Goal: Check status: Check status

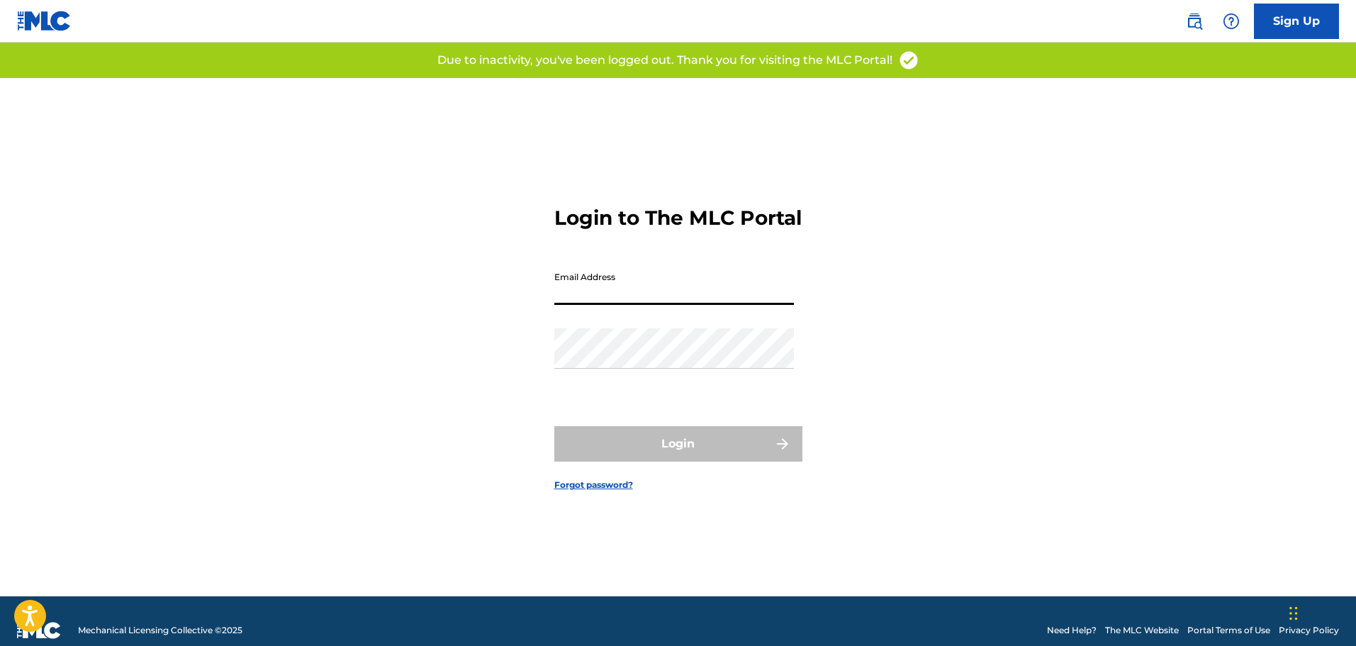
click at [654, 292] on input "Email Address" at bounding box center [674, 284] width 240 height 40
type input "[EMAIL_ADDRESS][DOMAIN_NAME]"
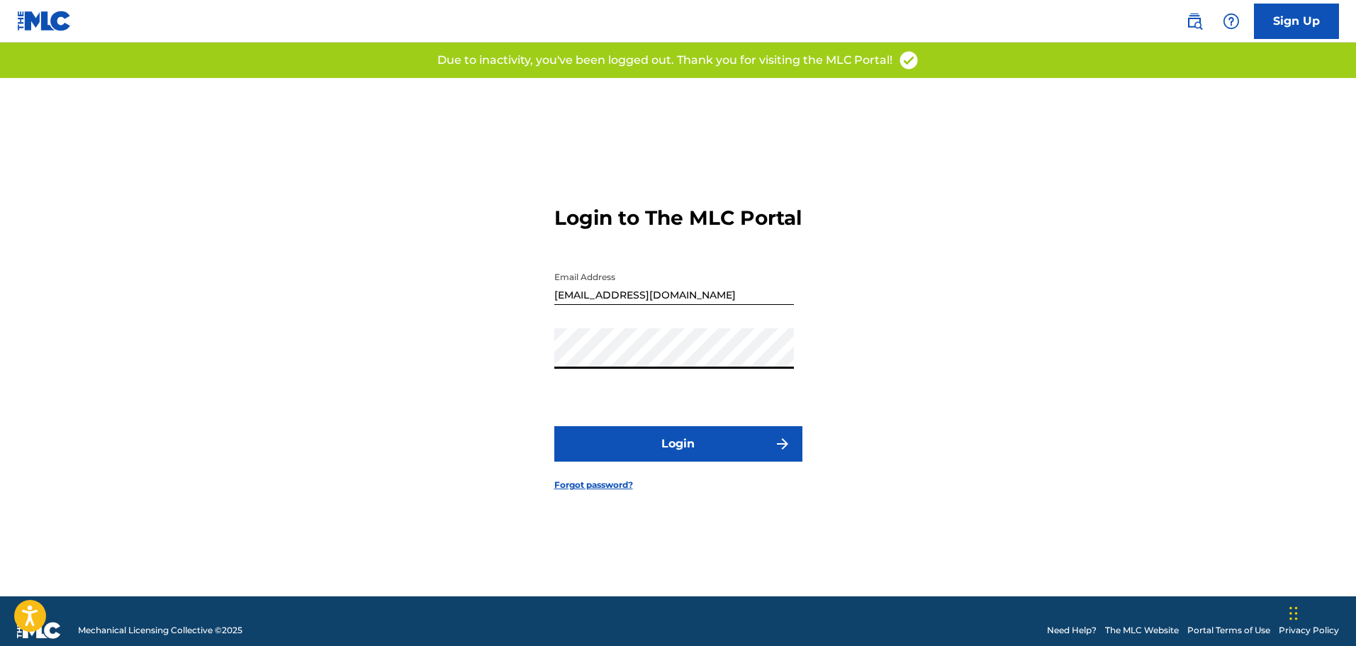
click at [664, 449] on button "Login" at bounding box center [678, 443] width 248 height 35
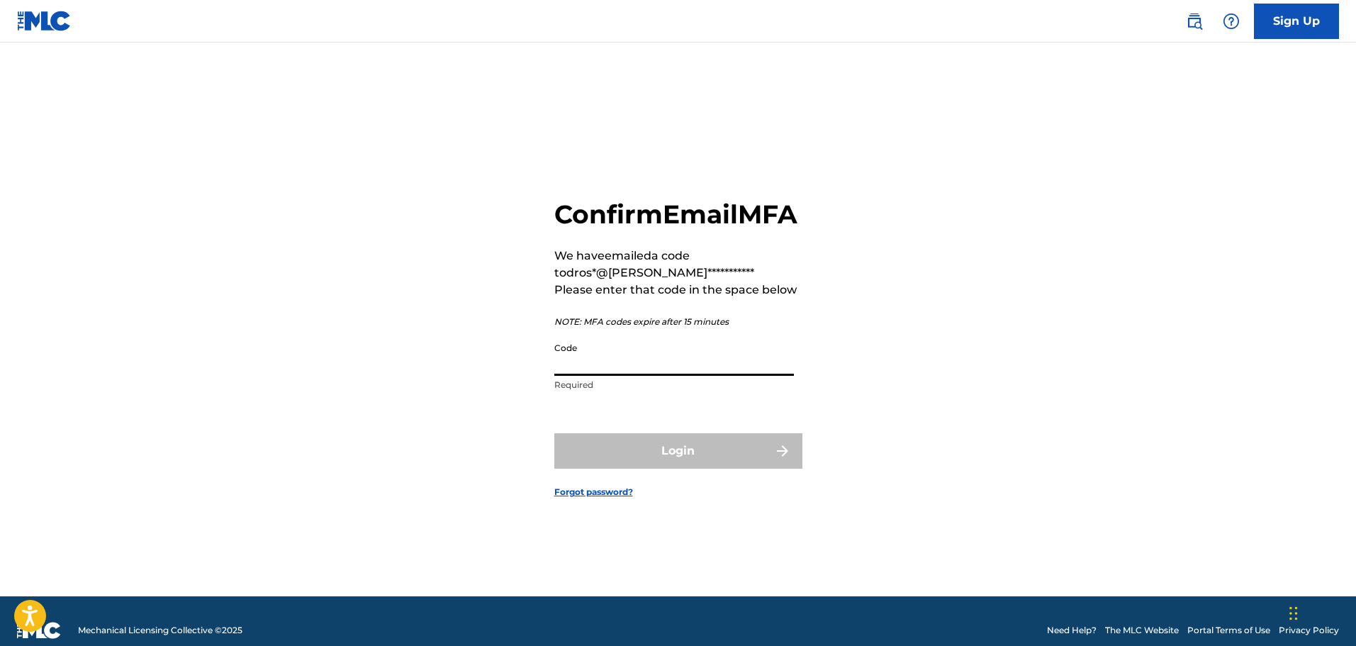
paste input "834516"
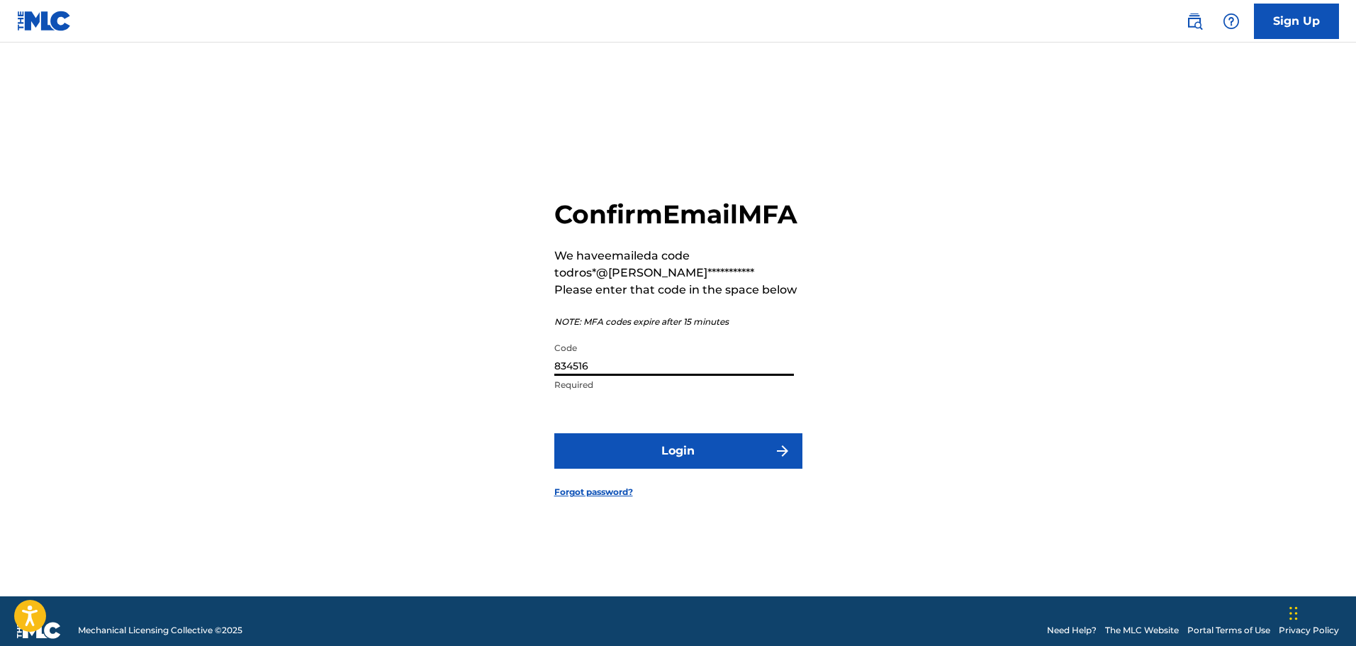
type input "834516"
click at [693, 459] on button "Login" at bounding box center [678, 450] width 248 height 35
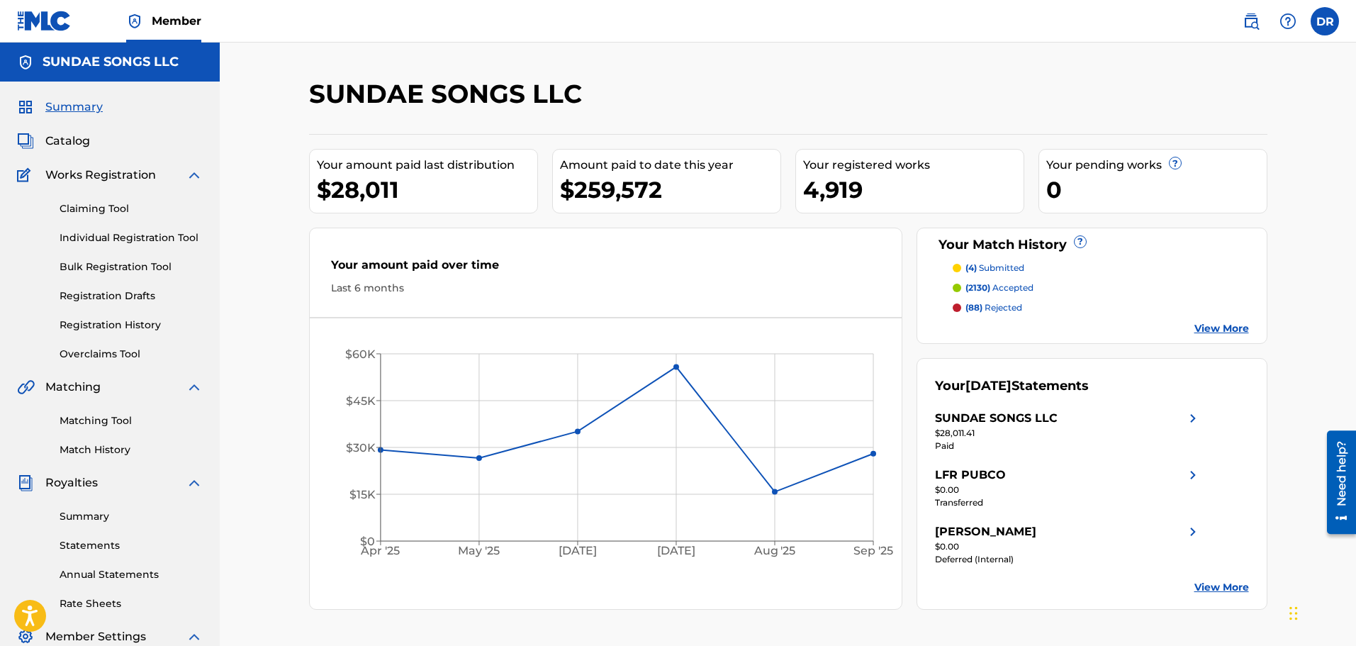
click at [100, 325] on link "Registration History" at bounding box center [131, 325] width 143 height 15
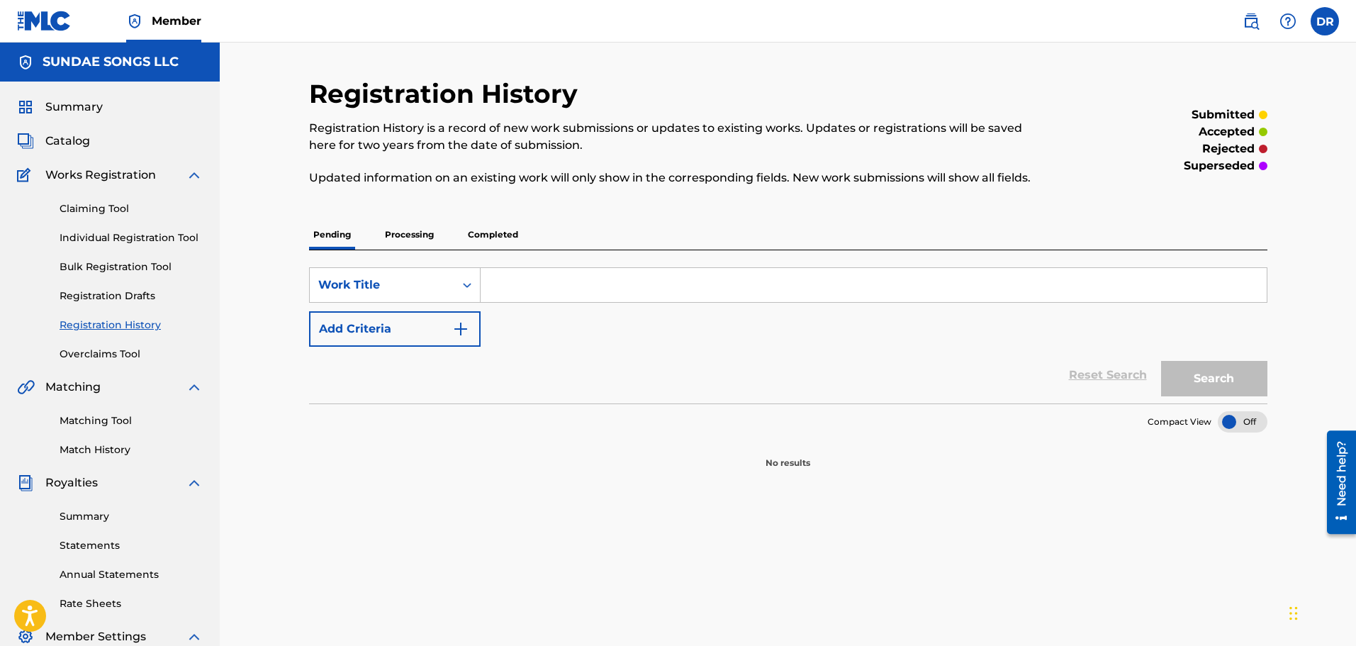
click at [408, 231] on p "Processing" at bounding box center [409, 235] width 57 height 30
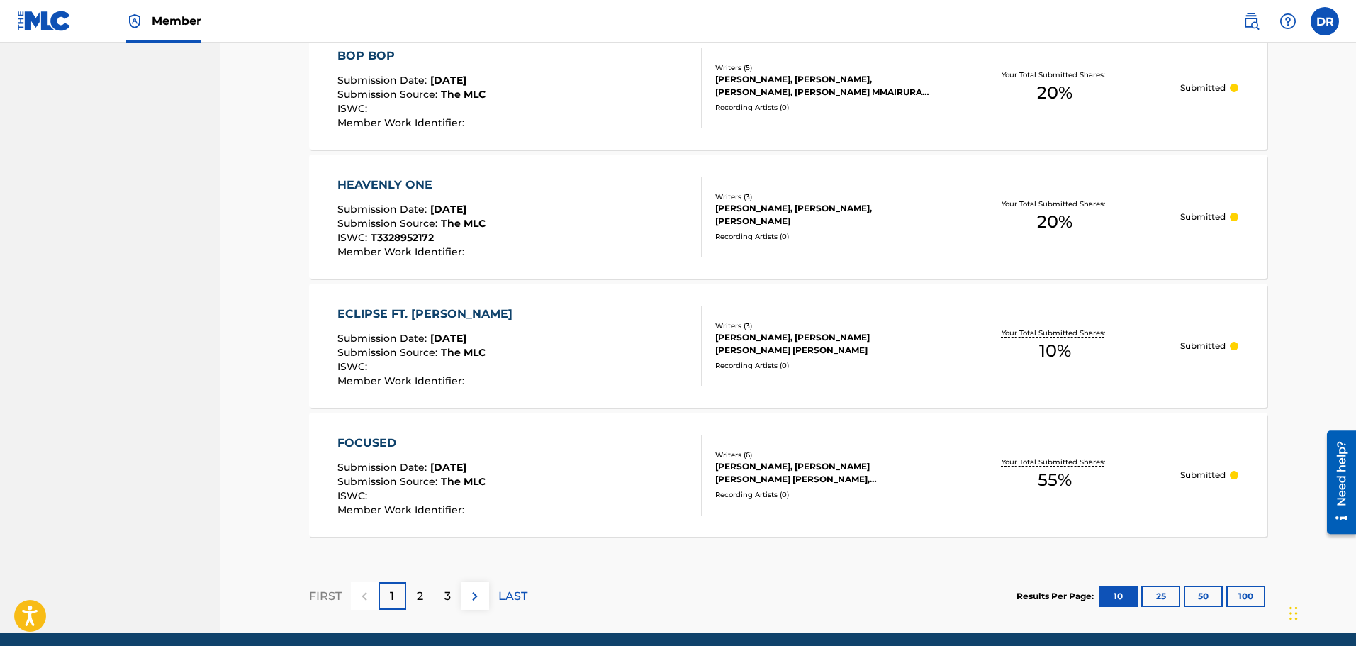
scroll to position [1205, 0]
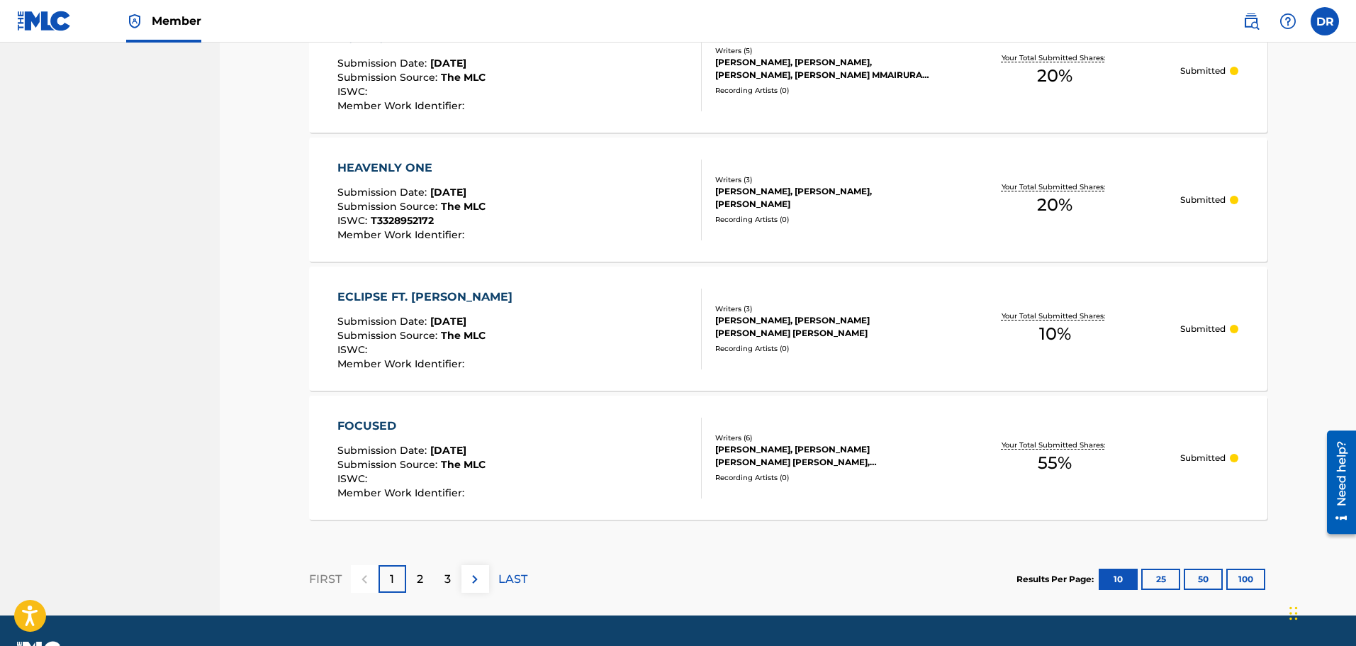
click at [451, 580] on div "3" at bounding box center [448, 579] width 28 height 28
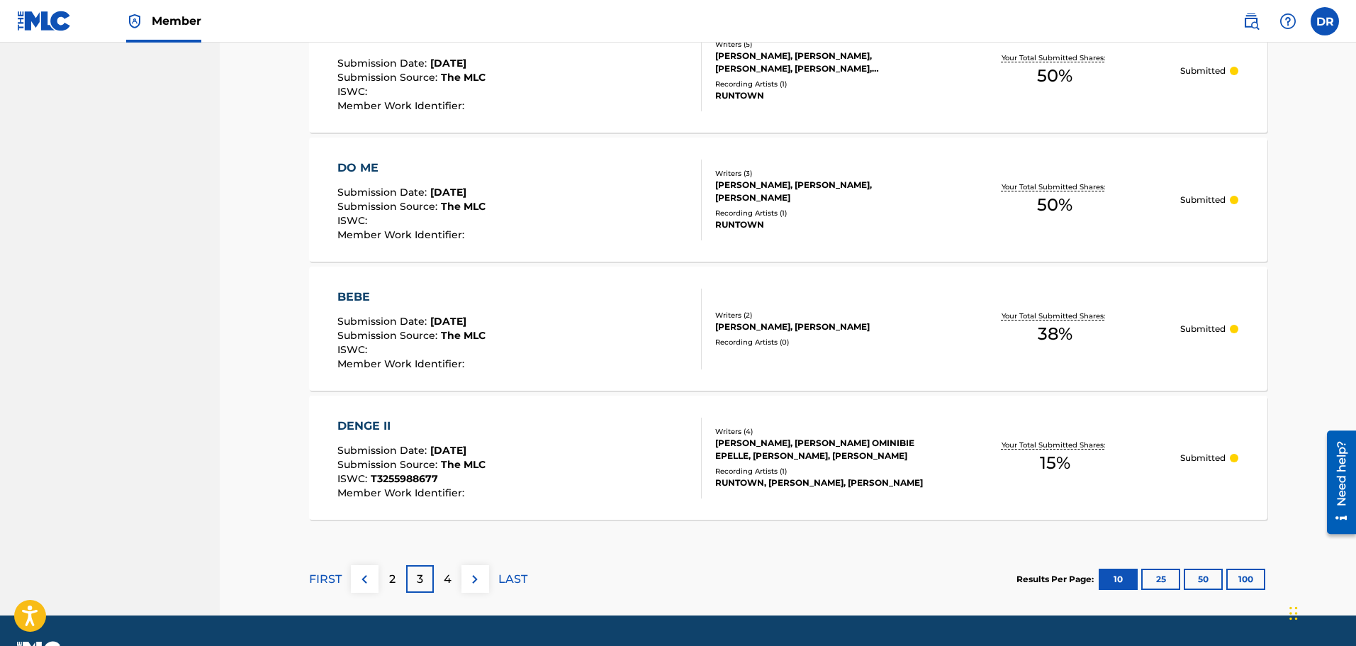
click at [472, 581] on img at bounding box center [475, 579] width 17 height 17
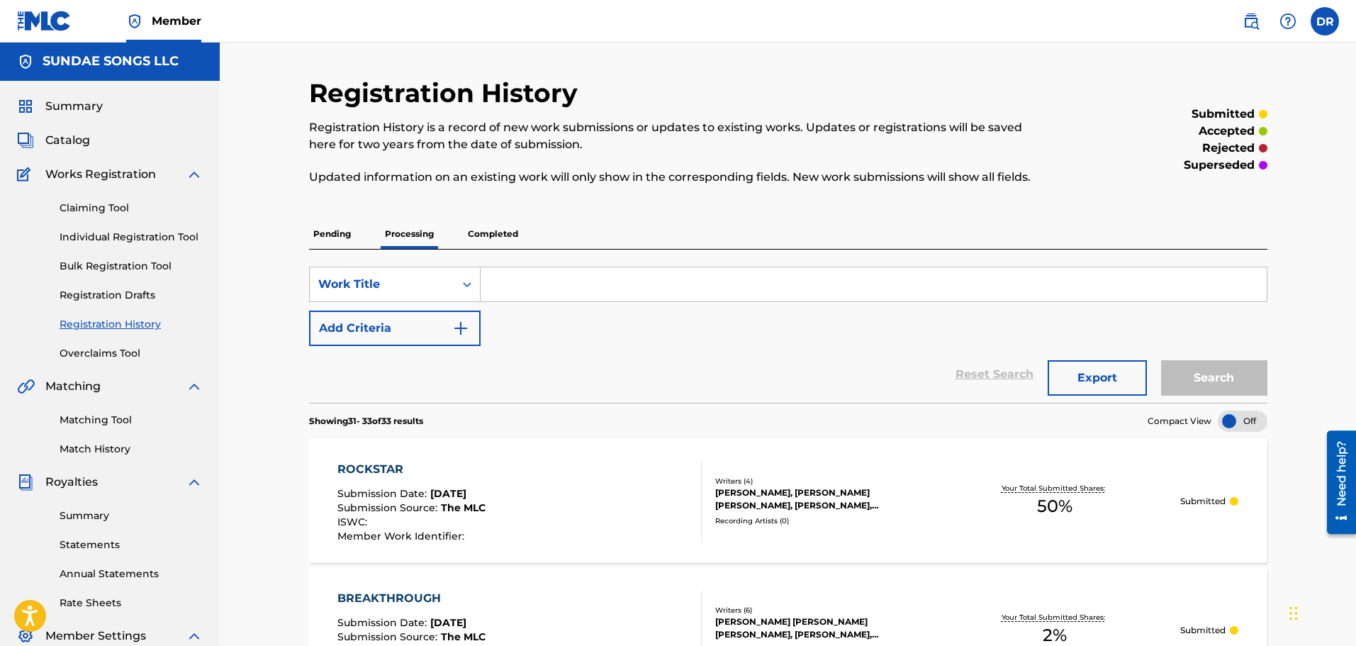
scroll to position [0, 0]
click at [71, 146] on span "Catalog" at bounding box center [67, 141] width 45 height 17
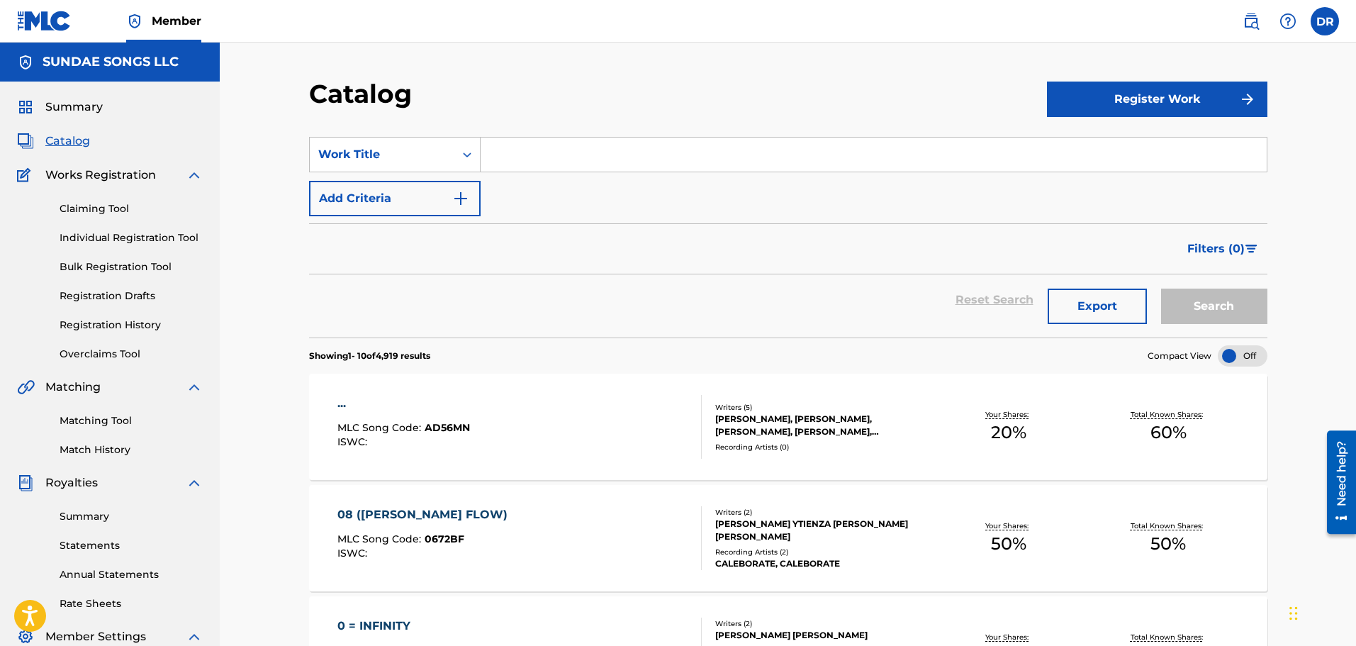
click at [542, 155] on input "Search Form" at bounding box center [874, 155] width 786 height 34
paste input "BEBE"
type input "BEBE"
click at [1213, 313] on button "Search" at bounding box center [1214, 306] width 106 height 35
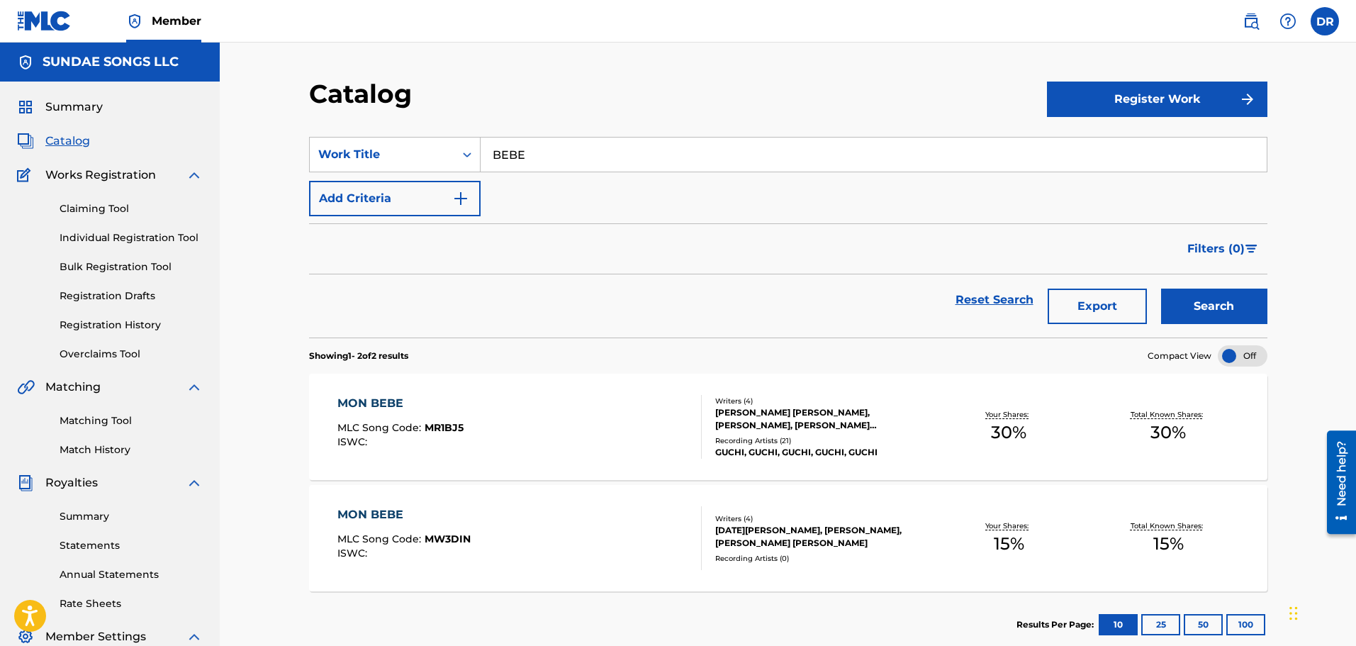
click at [116, 327] on link "Registration History" at bounding box center [131, 325] width 143 height 15
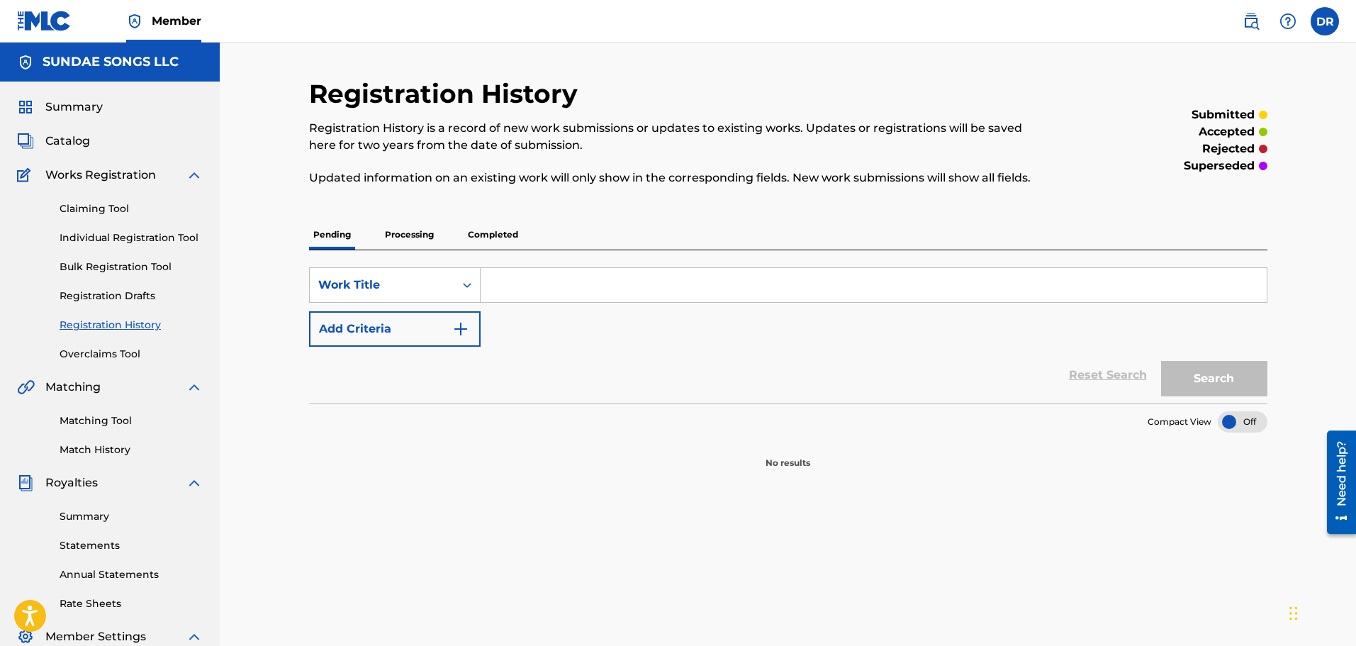
click at [488, 233] on p "Completed" at bounding box center [493, 235] width 59 height 30
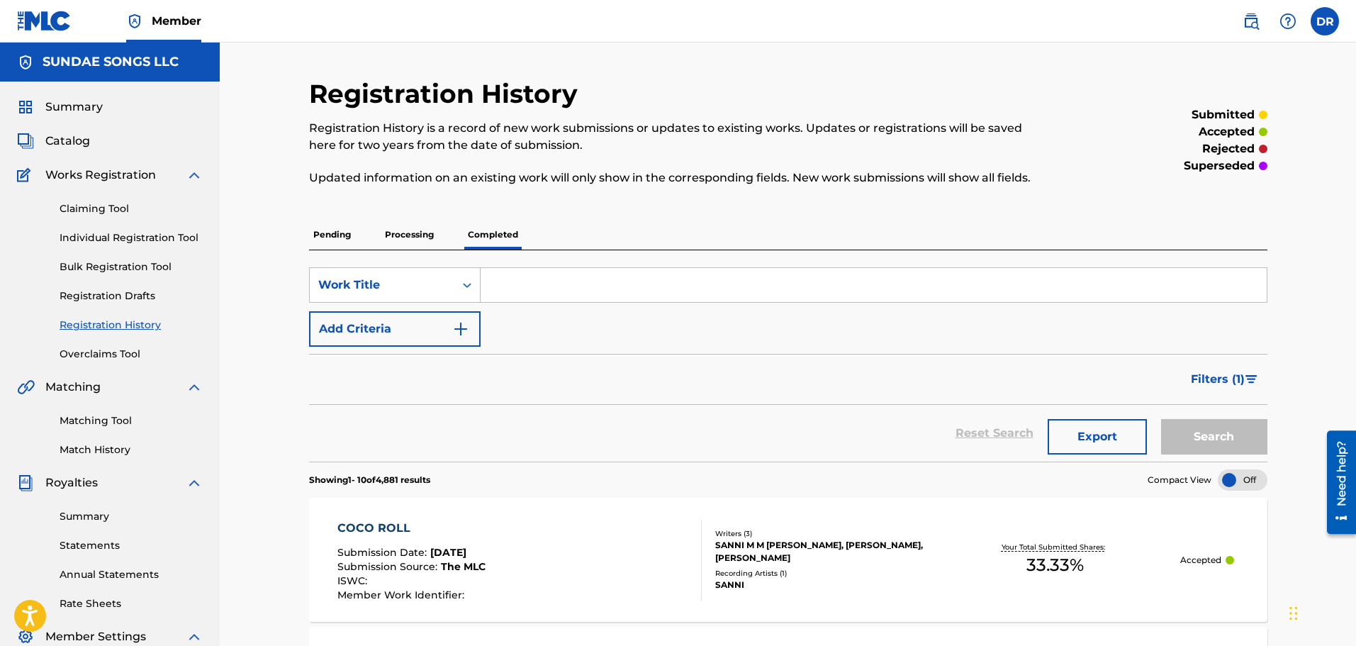
paste input "BEBE"
type input "BEBE"
click at [1251, 434] on button "Search" at bounding box center [1214, 436] width 106 height 35
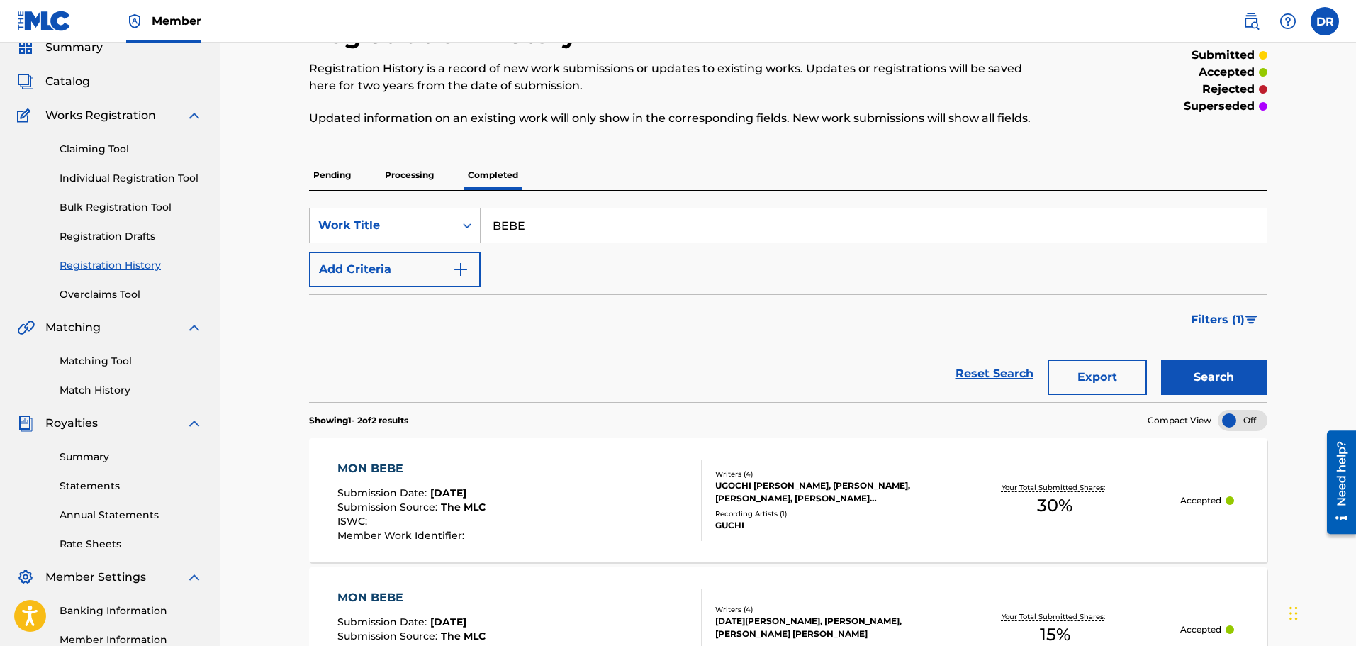
scroll to position [50, 0]
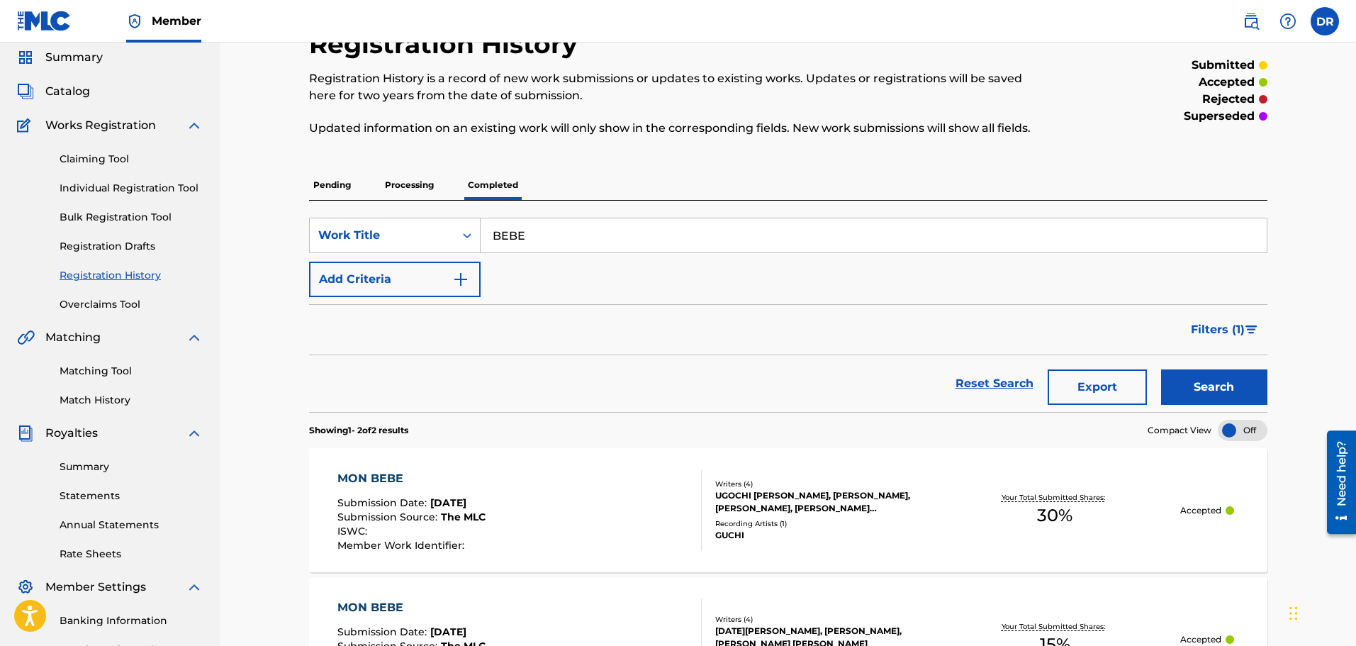
click at [420, 187] on p "Processing" at bounding box center [409, 185] width 57 height 30
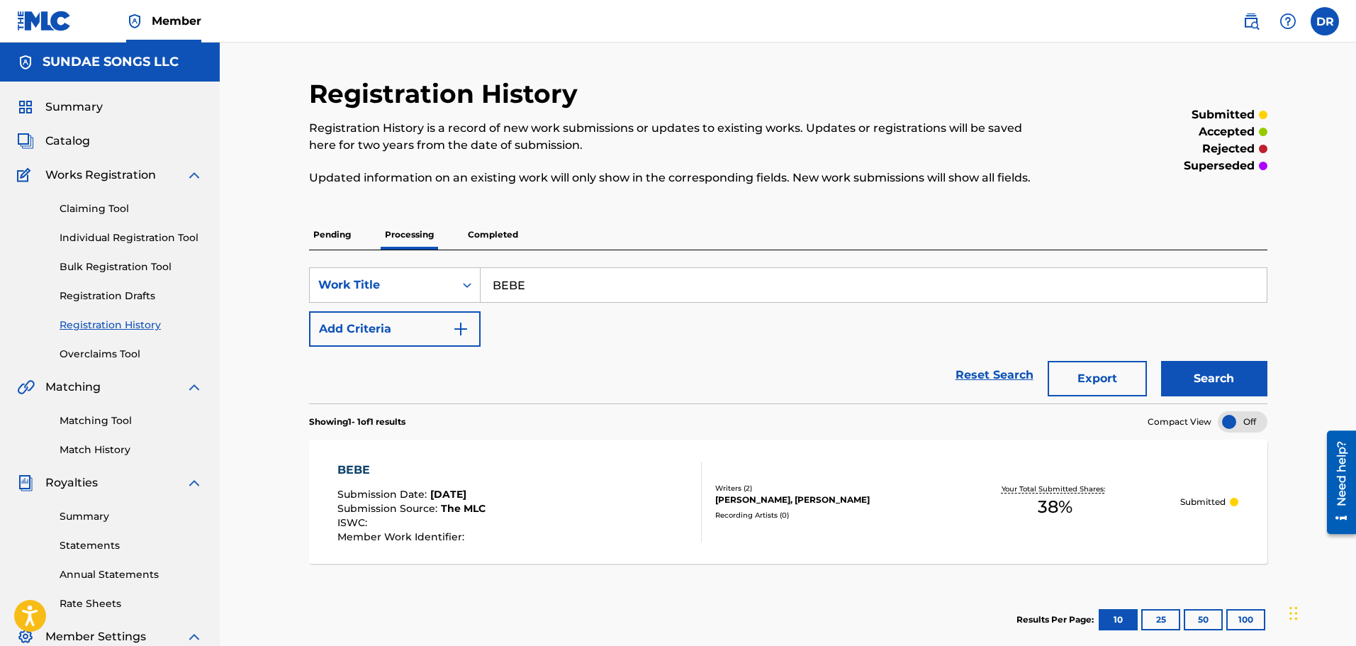
drag, startPoint x: 77, startPoint y: 140, endPoint x: 67, endPoint y: 142, distance: 9.5
click at [77, 140] on span "Catalog" at bounding box center [67, 141] width 45 height 17
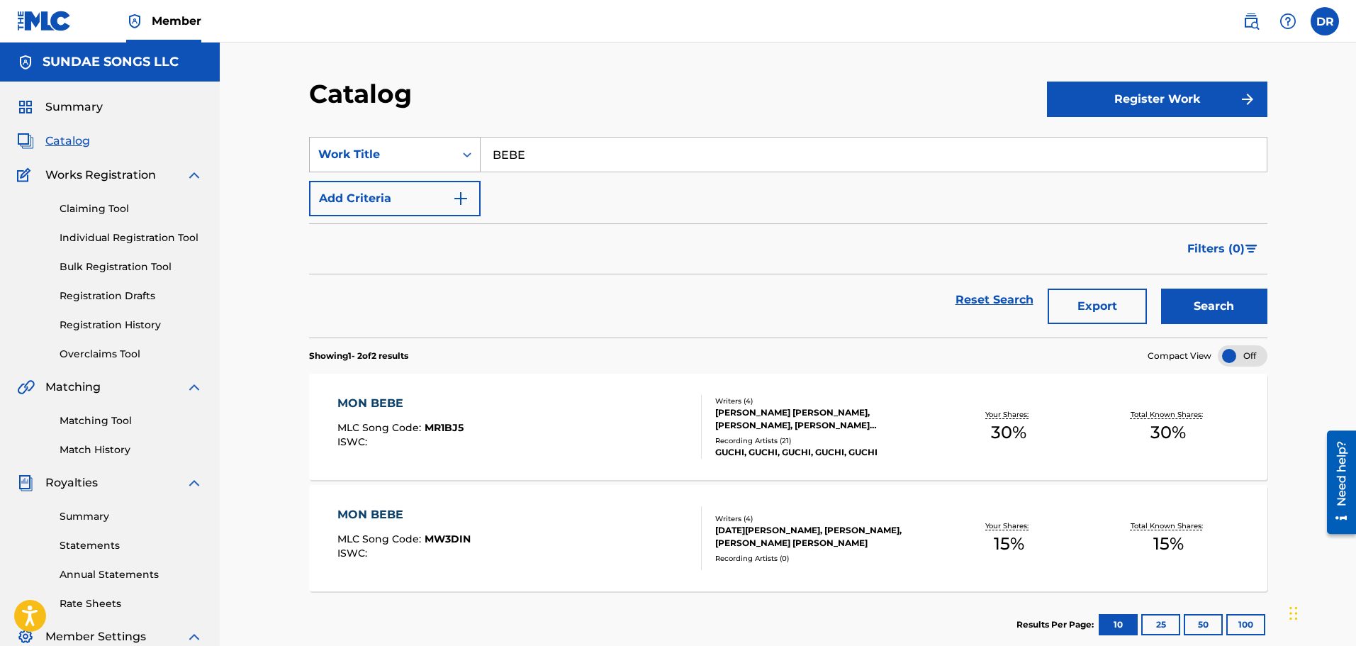
click at [372, 144] on div "Work Title" at bounding box center [382, 154] width 145 height 27
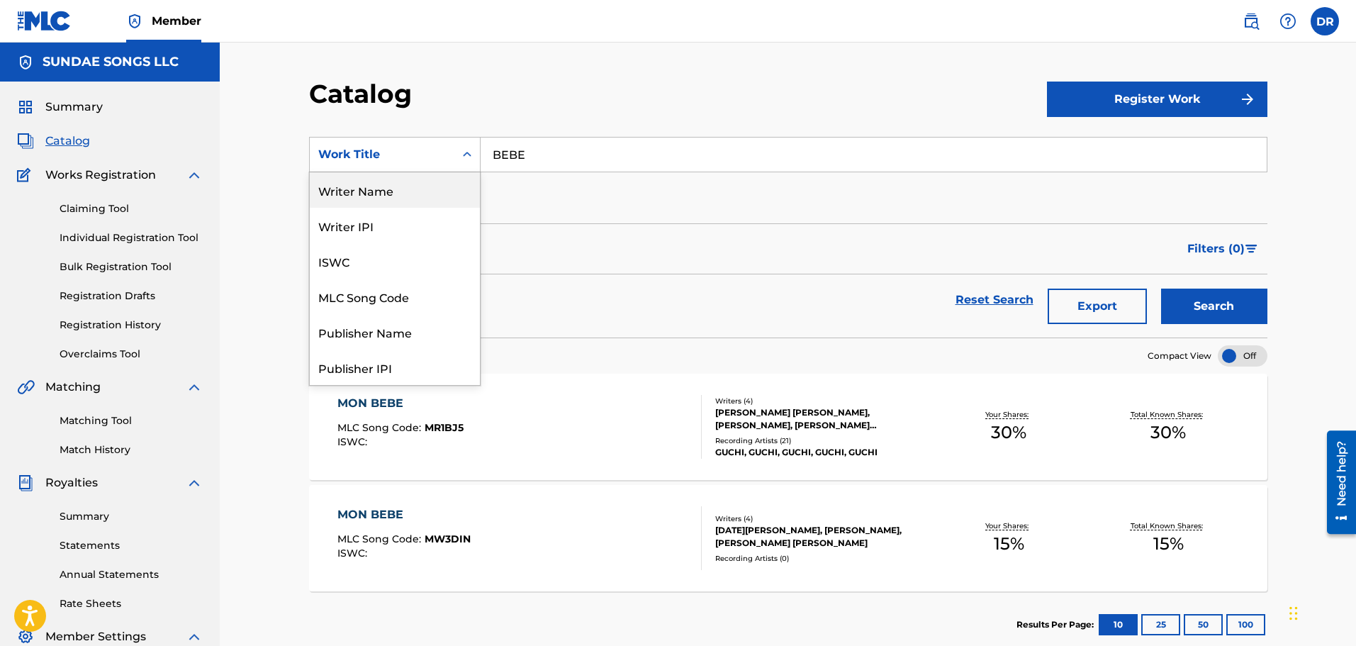
click at [398, 196] on div "Writer Name" at bounding box center [395, 189] width 170 height 35
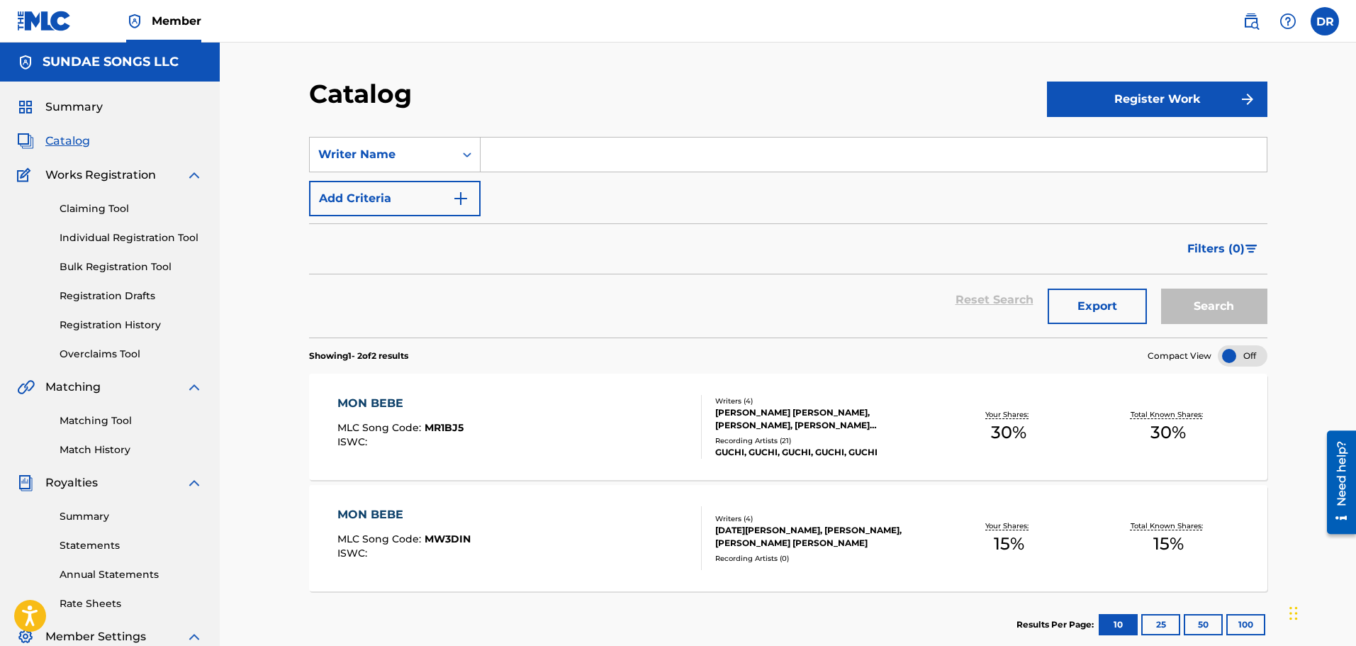
paste input "[PERSON_NAME] AGU"
type input "[PERSON_NAME] AGU"
click at [1192, 306] on button "Search" at bounding box center [1214, 306] width 106 height 35
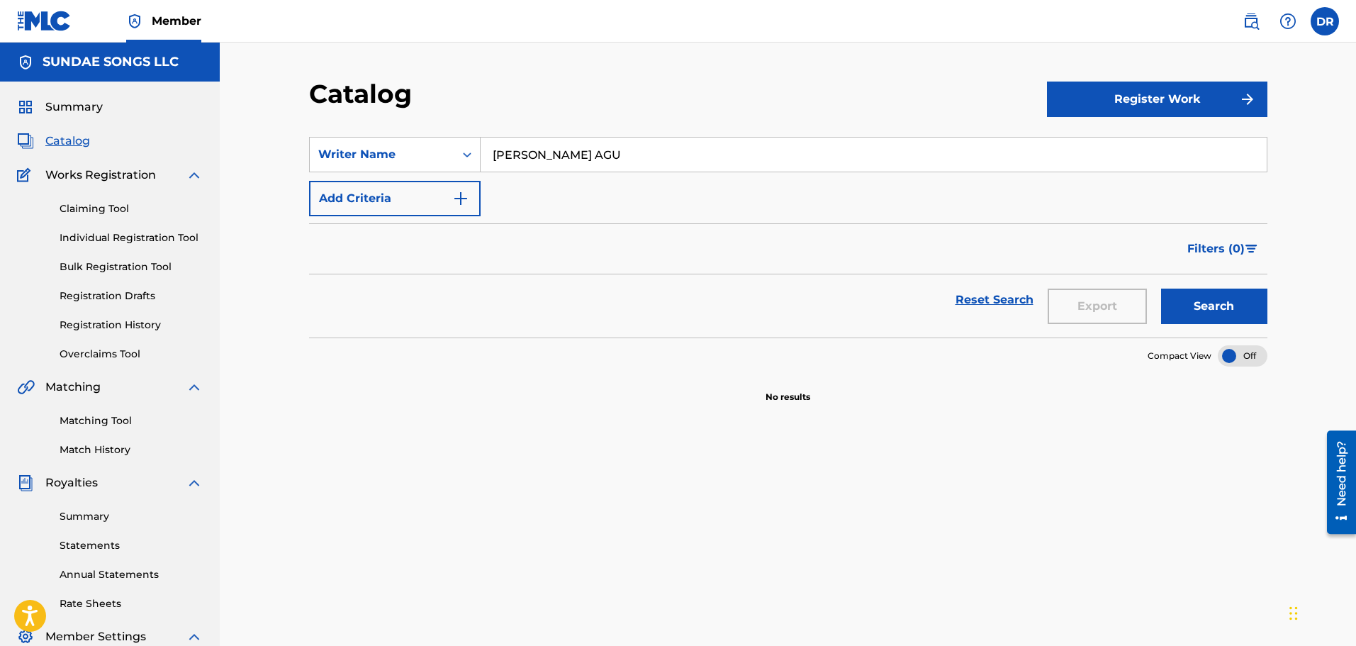
click at [111, 325] on link "Registration History" at bounding box center [131, 325] width 143 height 15
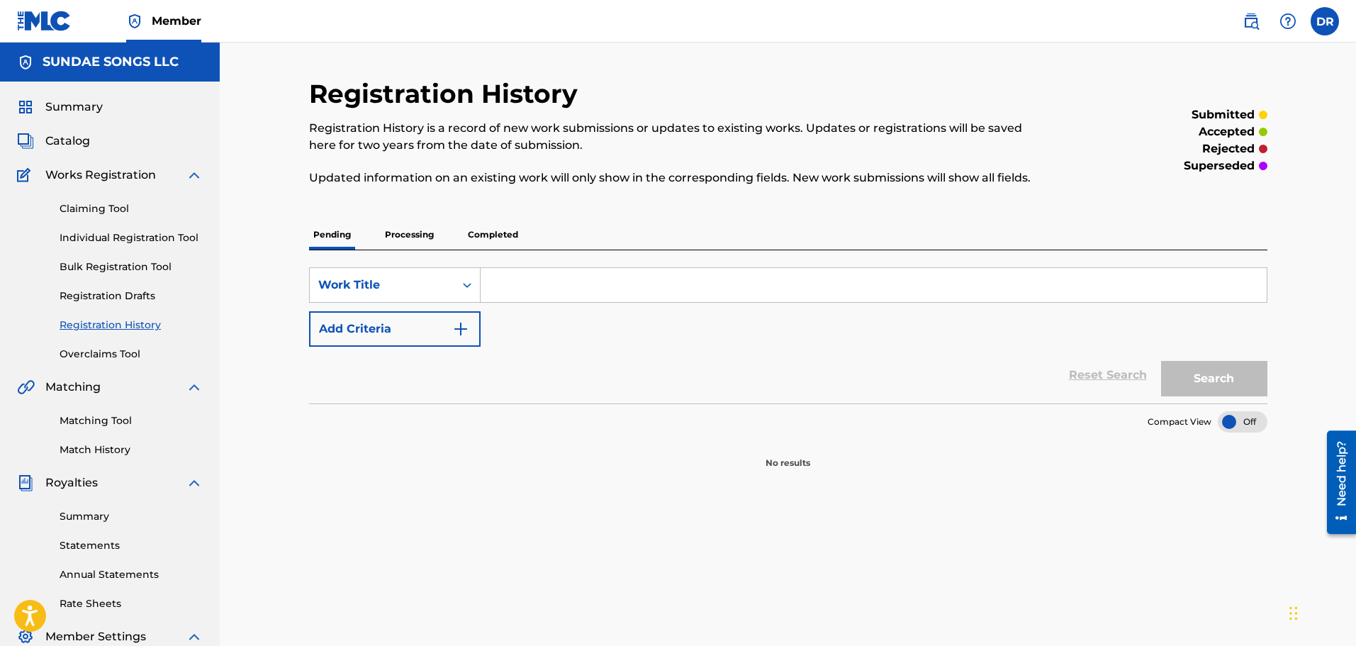
click at [401, 236] on p "Processing" at bounding box center [409, 235] width 57 height 30
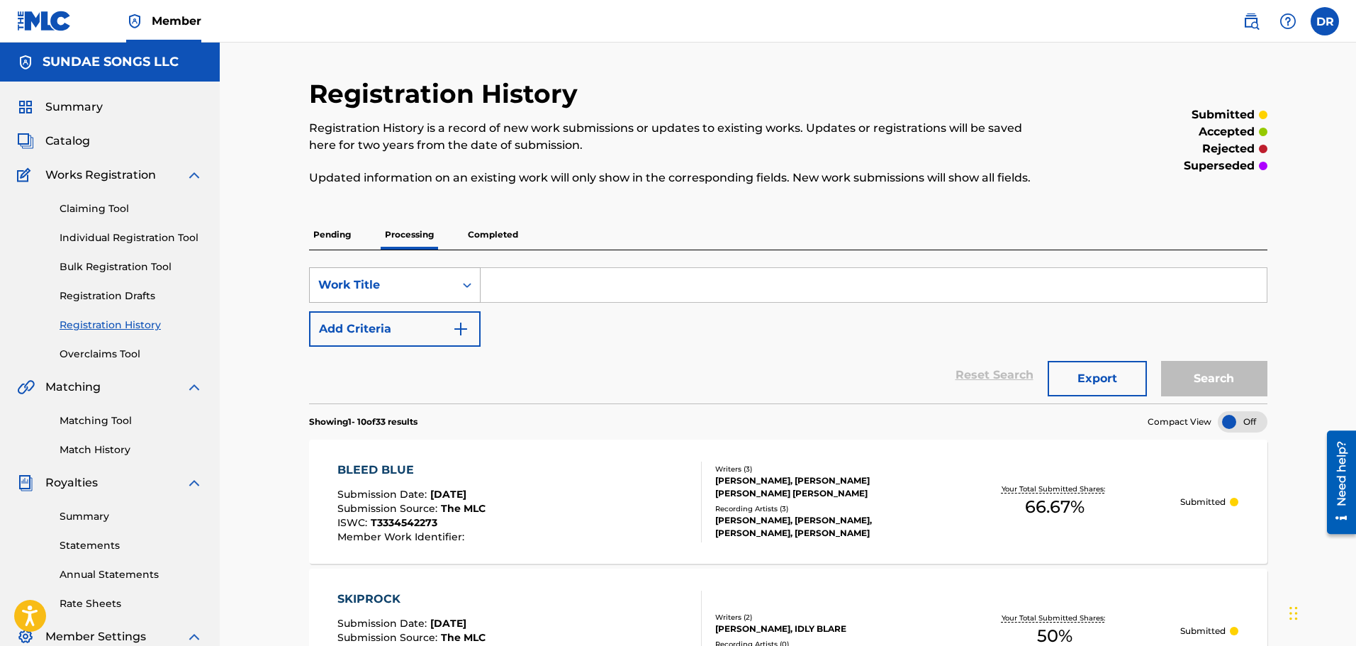
click at [390, 281] on div "Work Title" at bounding box center [382, 285] width 128 height 17
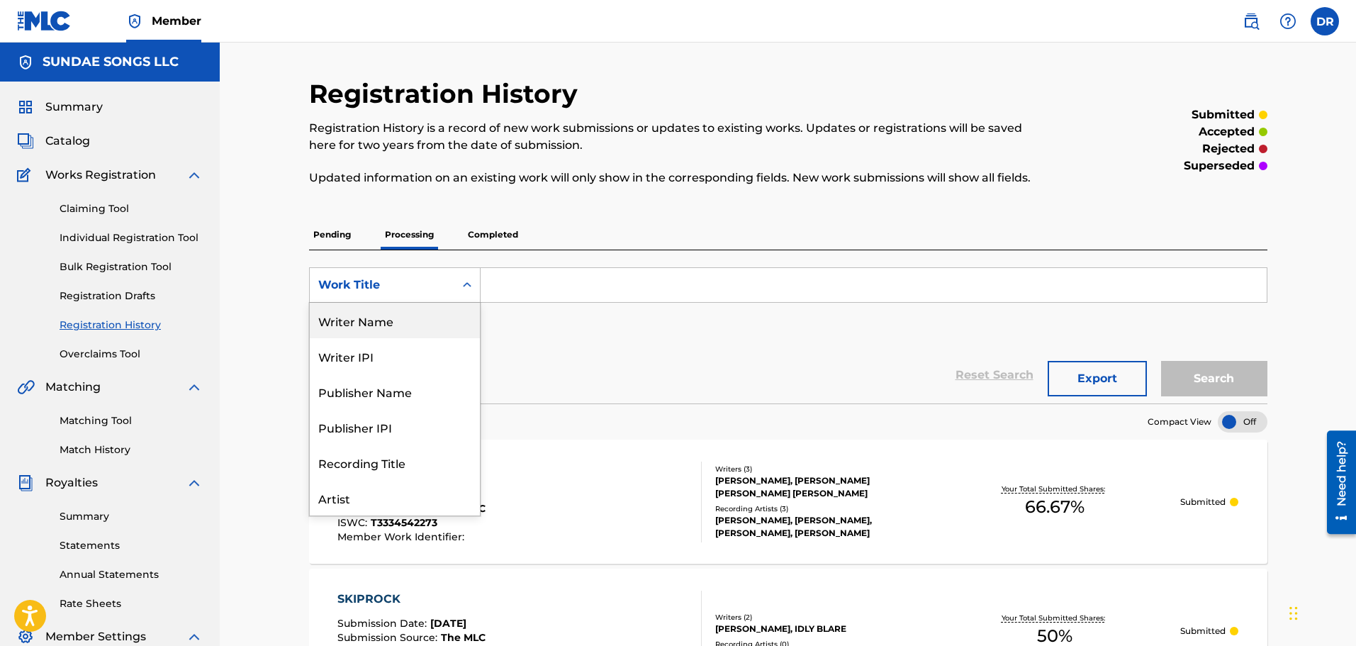
click at [398, 323] on div "Writer Name" at bounding box center [395, 320] width 170 height 35
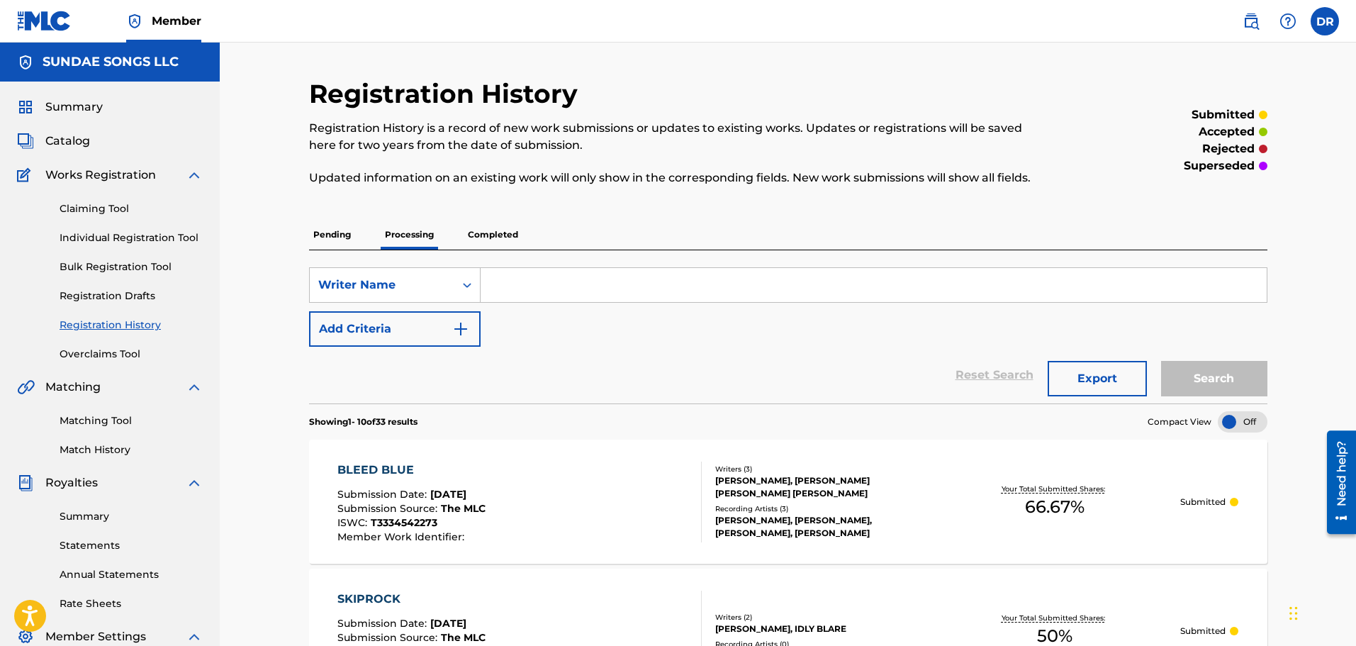
paste input "[PERSON_NAME] AGU"
type input "[PERSON_NAME] AGU"
click at [1217, 379] on button "Search" at bounding box center [1214, 378] width 106 height 35
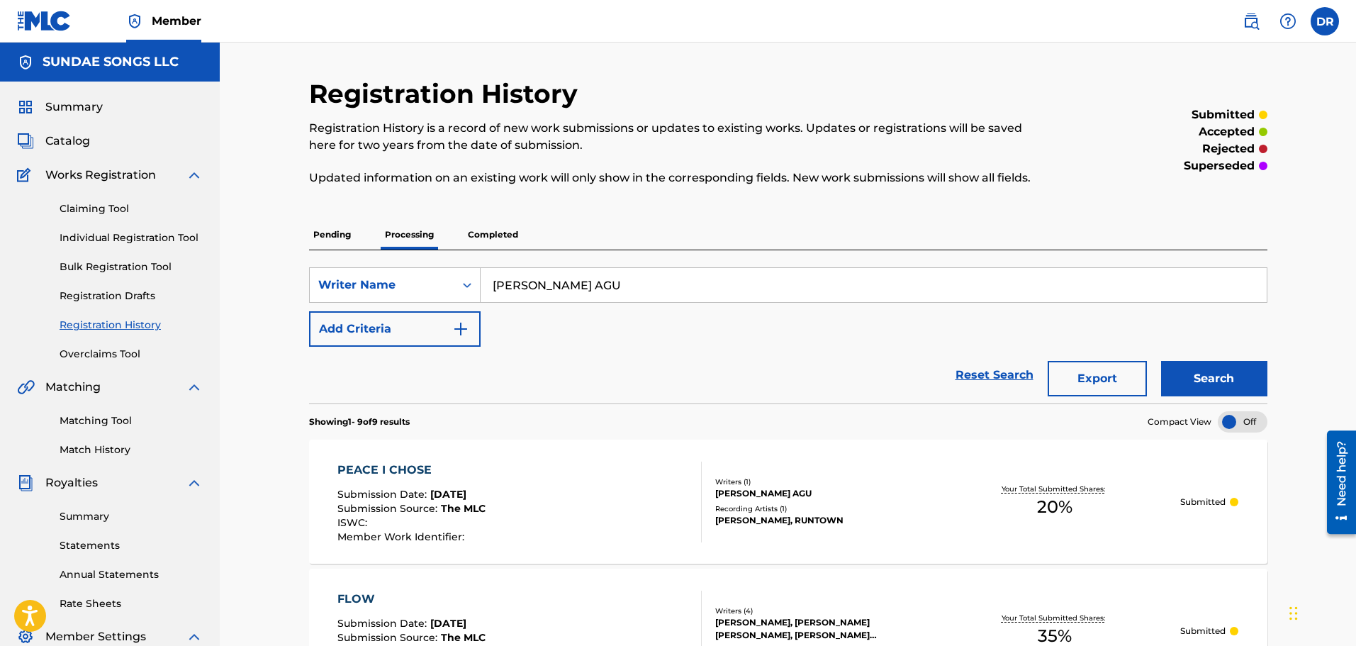
click at [95, 449] on link "Match History" at bounding box center [131, 449] width 143 height 15
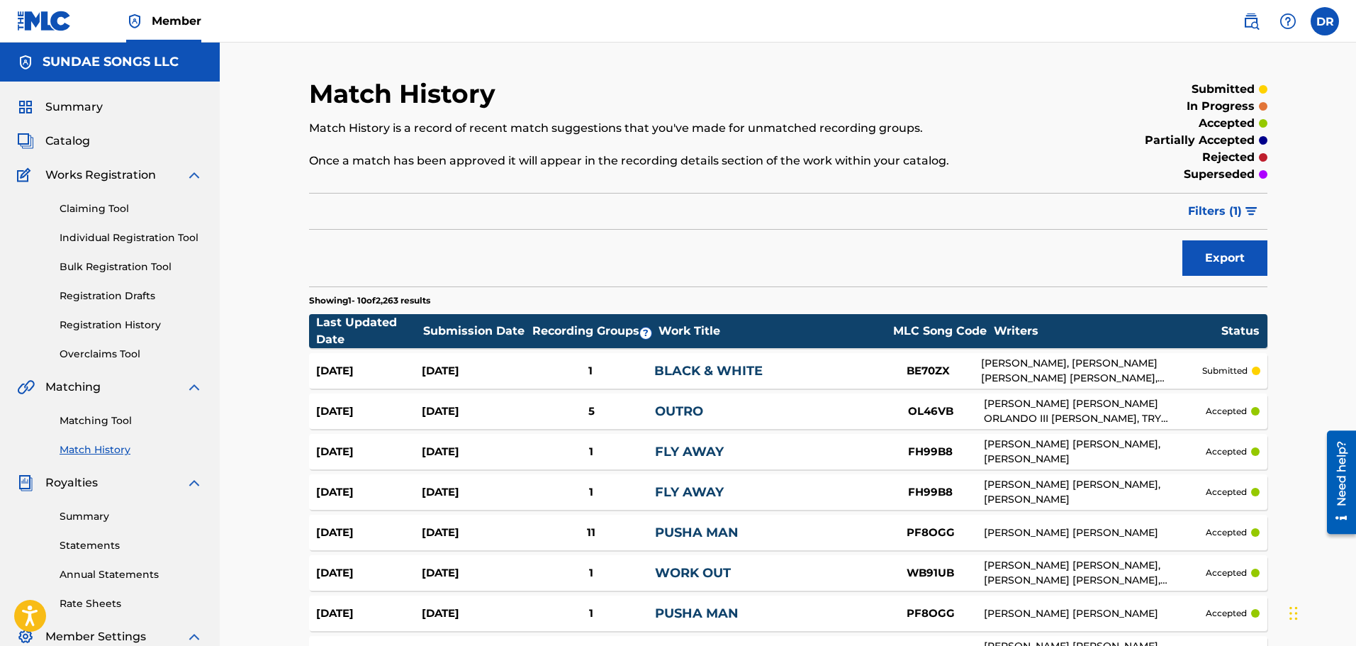
click at [1204, 213] on span "Filters ( 1 )" at bounding box center [1215, 211] width 54 height 17
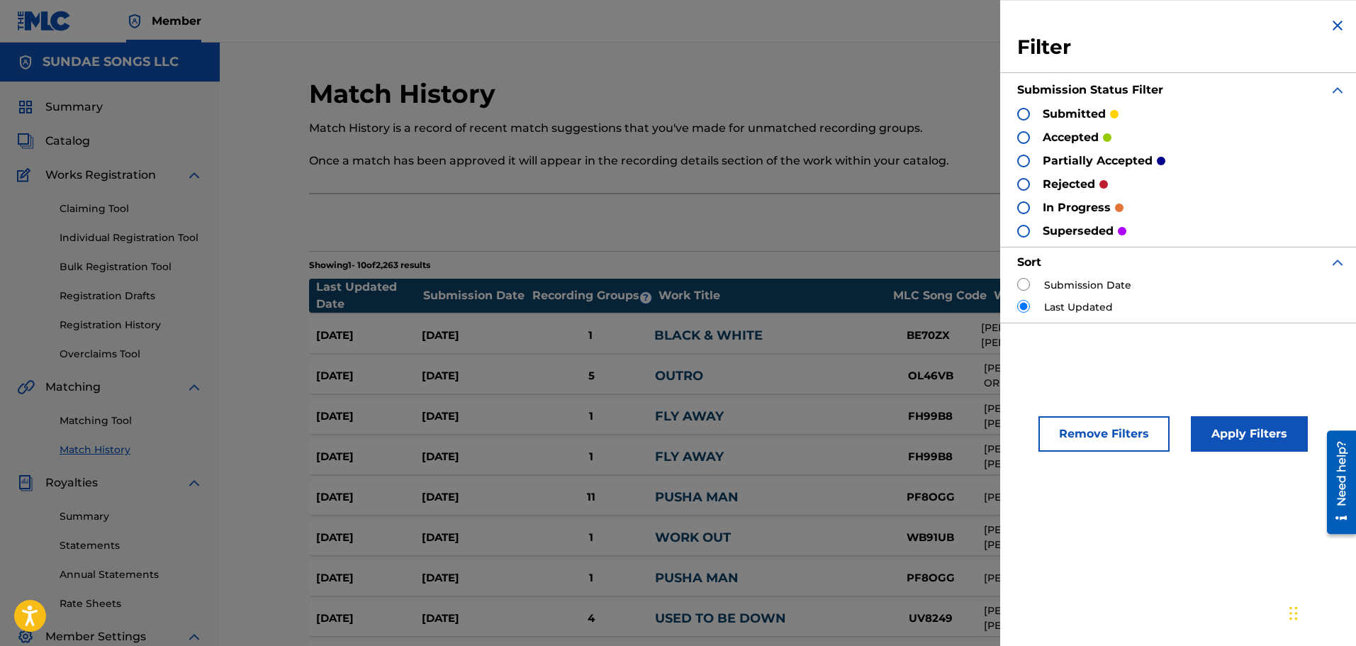
click at [1022, 109] on div at bounding box center [1023, 114] width 13 height 13
click at [1251, 434] on button "Apply Filters" at bounding box center [1249, 433] width 117 height 35
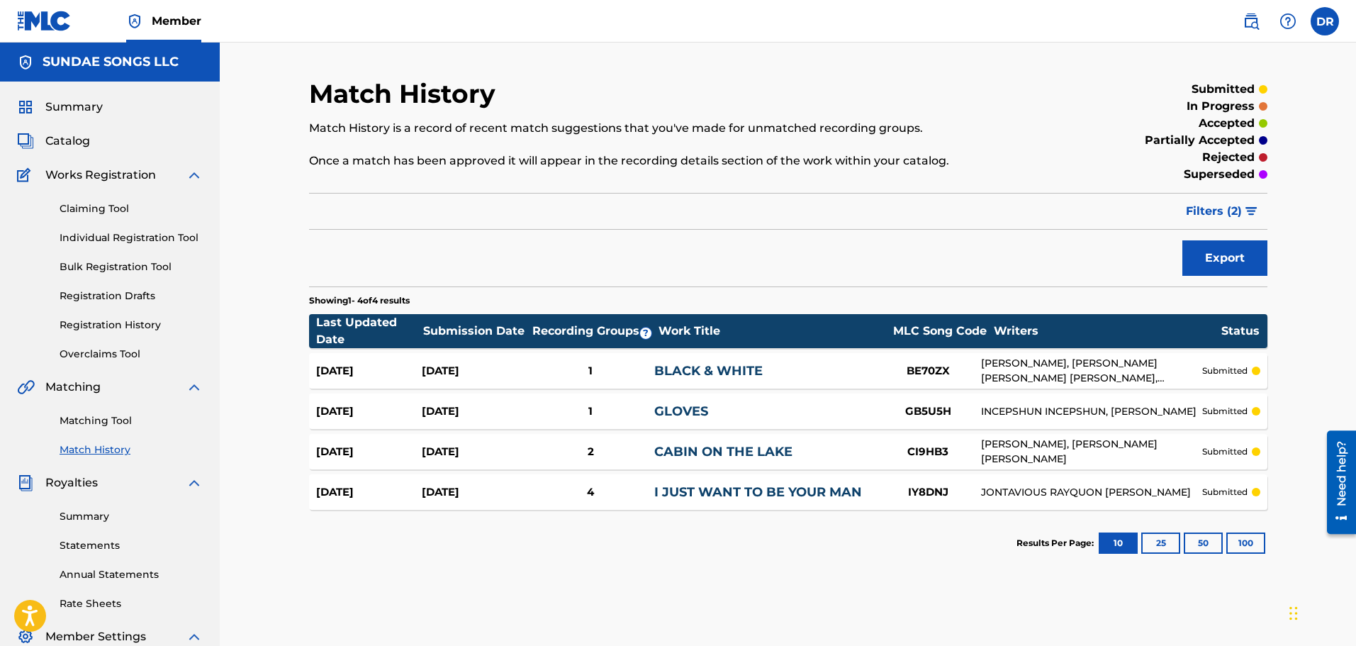
click at [1209, 208] on span "Filters ( 2 )" at bounding box center [1214, 211] width 56 height 17
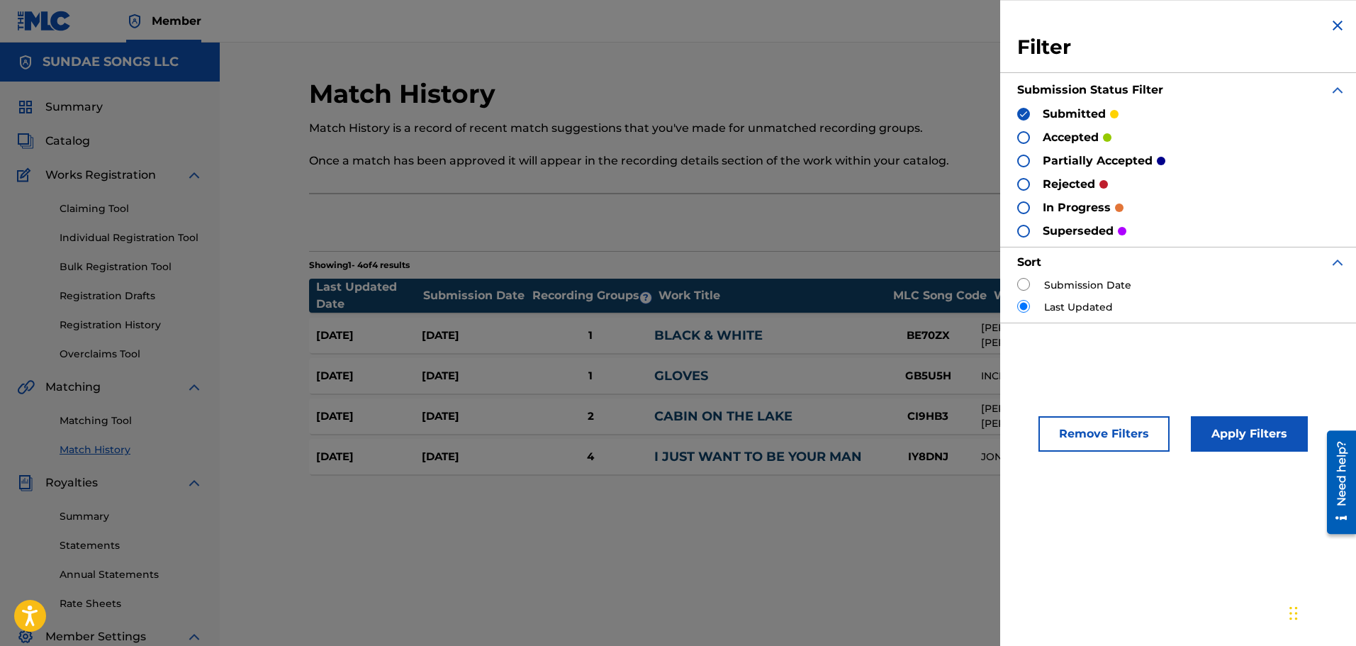
click at [1024, 183] on div at bounding box center [1023, 184] width 13 height 13
click at [1026, 114] on img at bounding box center [1024, 114] width 10 height 10
click at [1234, 434] on button "Apply Filters" at bounding box center [1249, 433] width 117 height 35
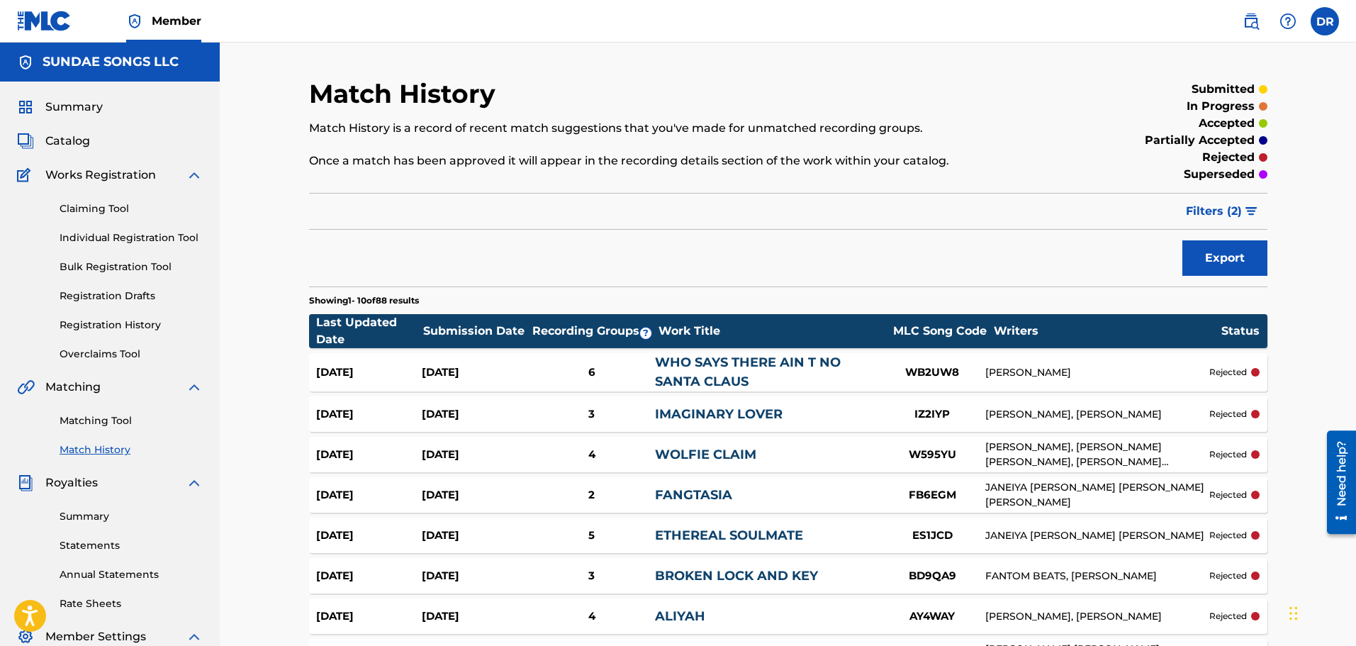
click at [65, 139] on span "Catalog" at bounding box center [67, 141] width 45 height 17
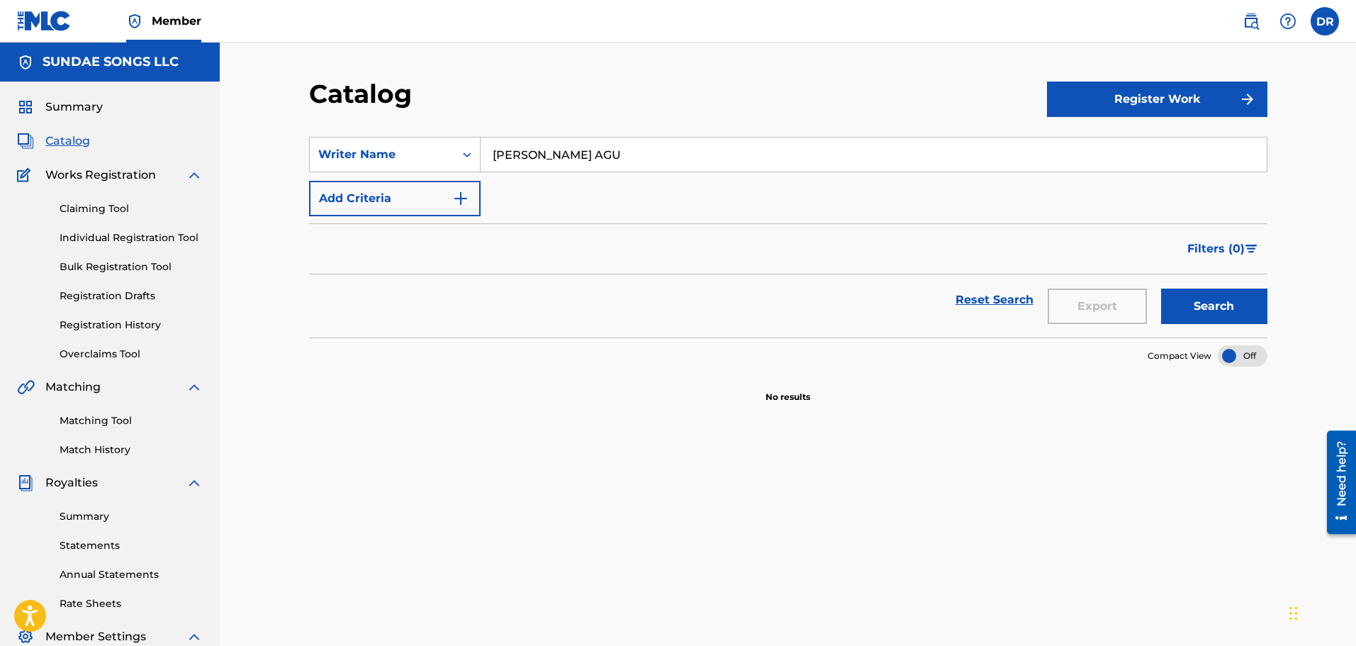
drag, startPoint x: 623, startPoint y: 151, endPoint x: 496, endPoint y: 141, distance: 127.3
click at [496, 141] on input "[PERSON_NAME] AGU" at bounding box center [874, 155] width 786 height 34
click at [540, 155] on input "[PERSON_NAME]" at bounding box center [874, 155] width 786 height 34
type input "[PERSON_NAME]"
click at [1238, 303] on button "Search" at bounding box center [1214, 306] width 106 height 35
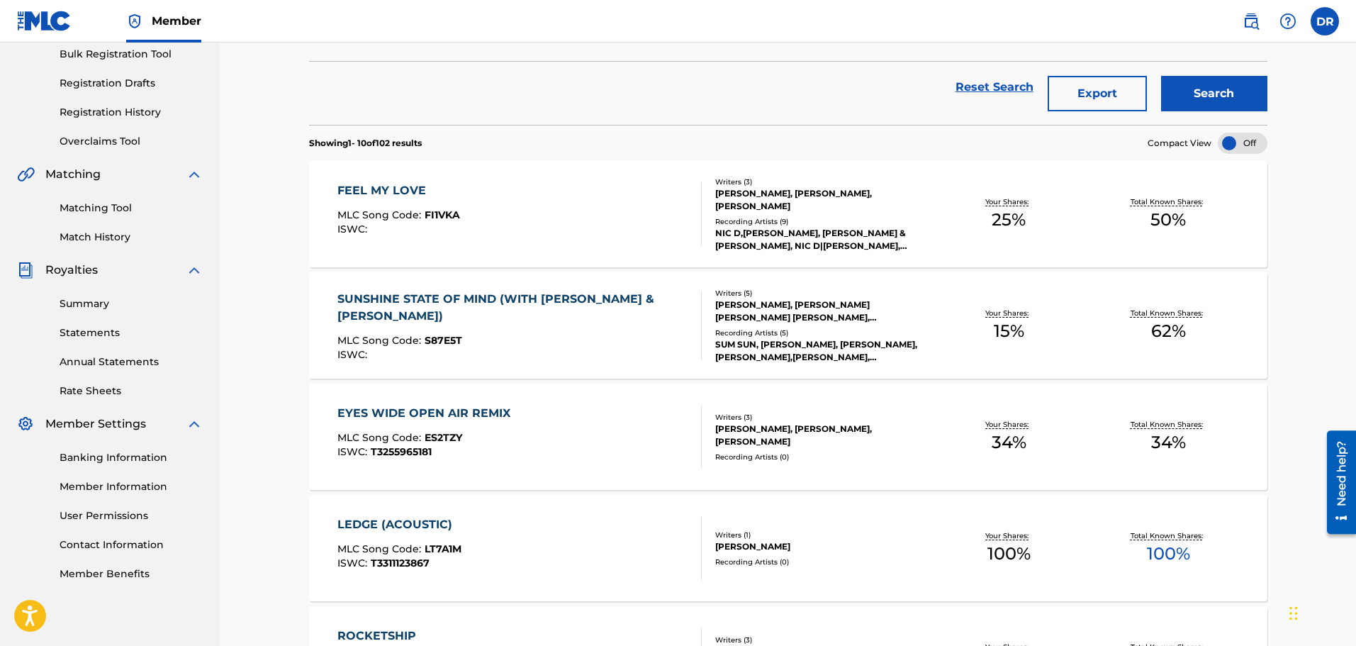
scroll to position [142, 0]
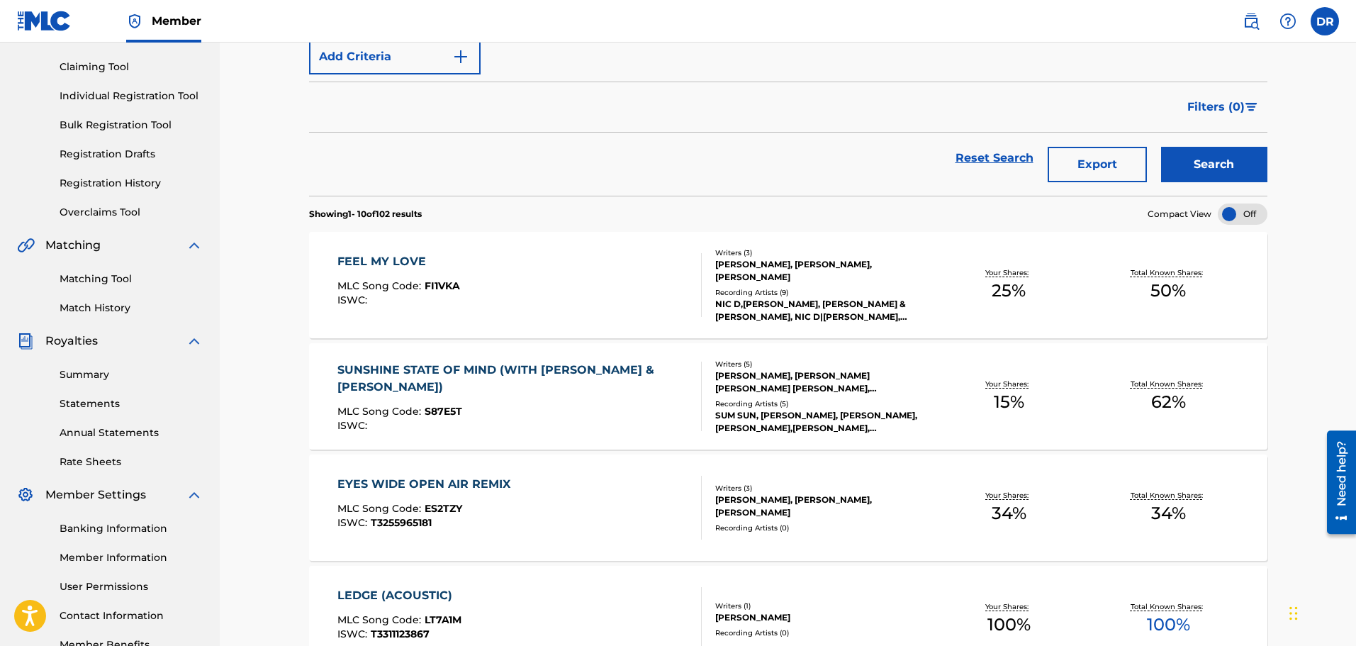
click at [108, 309] on link "Match History" at bounding box center [131, 308] width 143 height 15
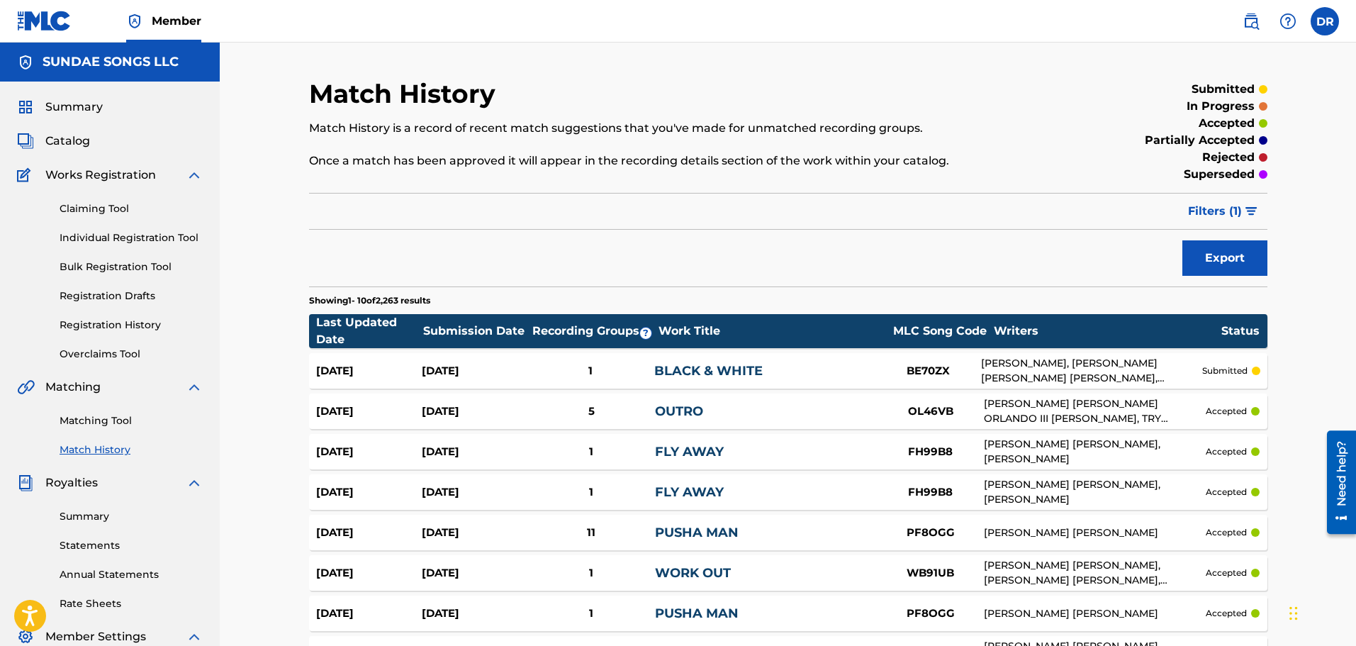
click at [1207, 207] on span "Filters ( 1 )" at bounding box center [1215, 211] width 54 height 17
